Goal: Find specific page/section: Find specific page/section

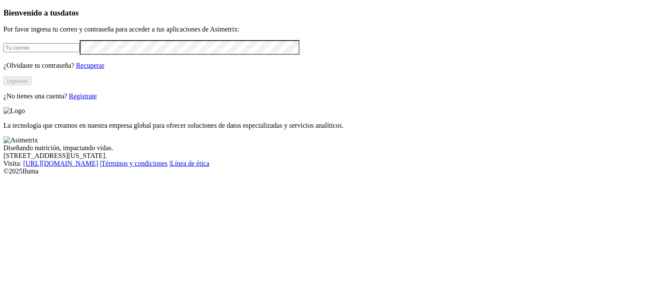
type input "[PERSON_NAME][EMAIL_ADDRESS][PERSON_NAME][DOMAIN_NAME]"
click at [31, 85] on button "Ingresar" at bounding box center [17, 80] width 28 height 9
